Goal: Information Seeking & Learning: Learn about a topic

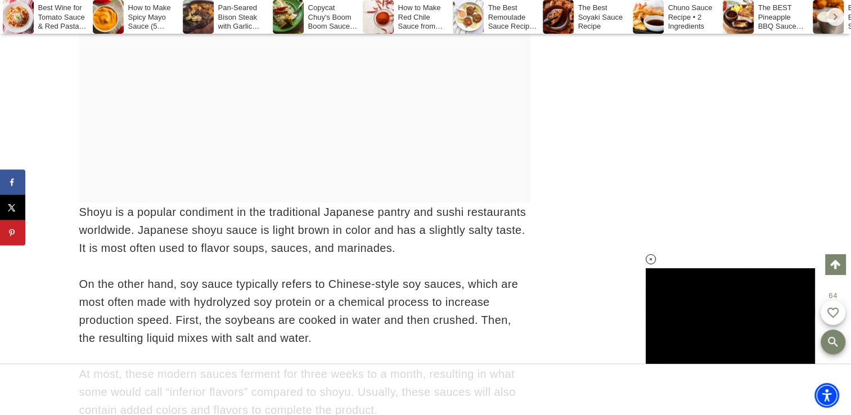
scroll to position [2074, 0]
